Goal: Find specific page/section: Find specific page/section

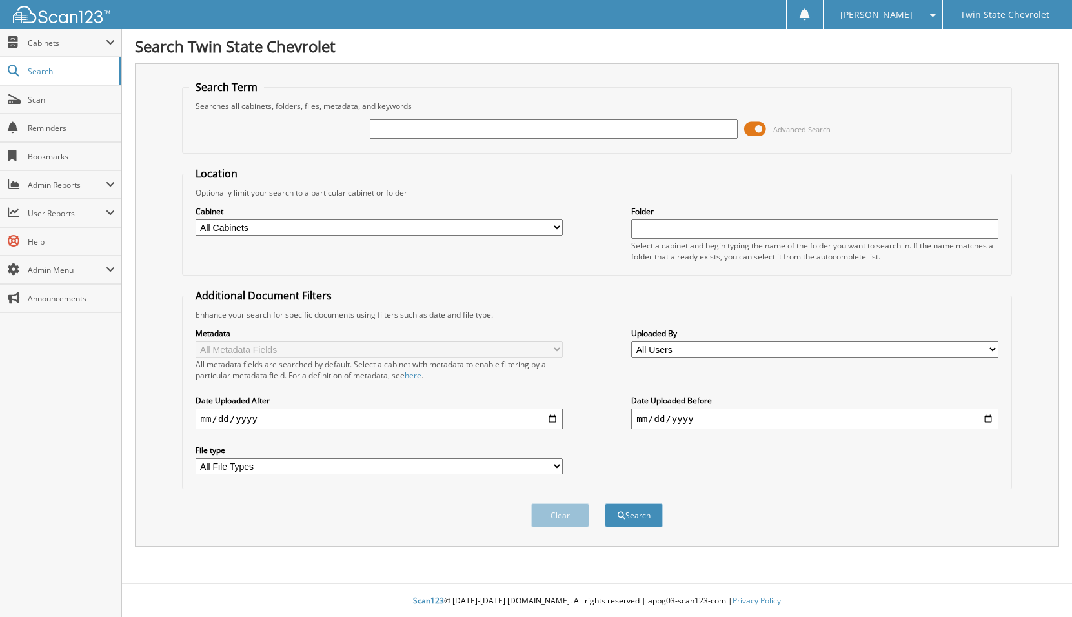
click at [512, 132] on input "text" at bounding box center [553, 128] width 367 height 19
type input "waste conn"
click at [604, 503] on button "Search" at bounding box center [633, 515] width 58 height 24
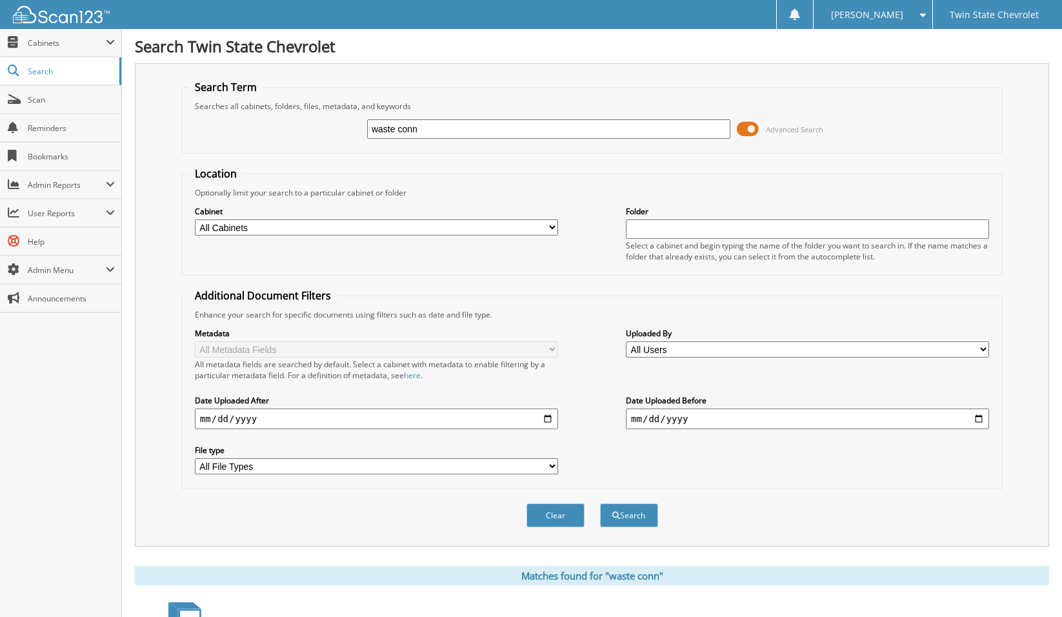
scroll to position [137, 0]
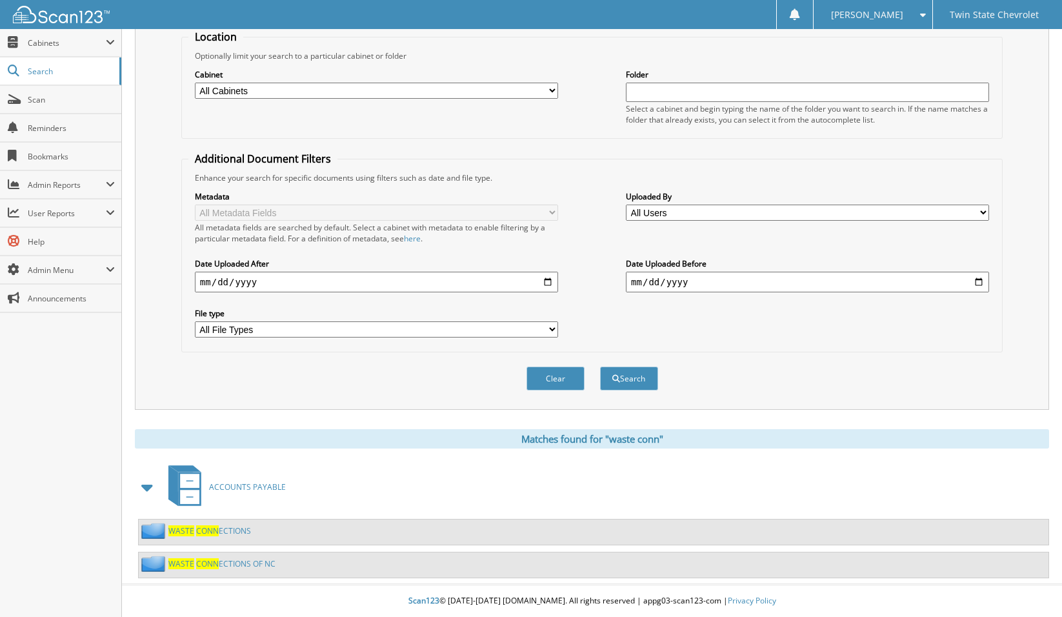
click at [205, 529] on span "CONN" at bounding box center [207, 530] width 23 height 11
